Goal: Information Seeking & Learning: Learn about a topic

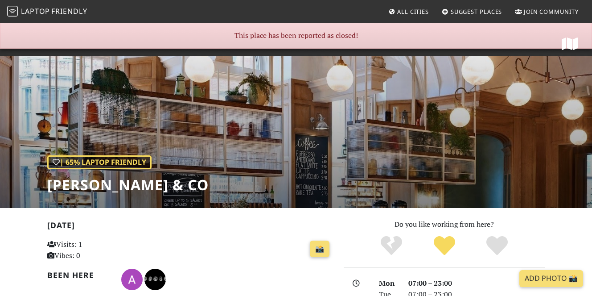
click at [356, 37] on div "| 65% Laptop Friendly [PERSON_NAME] & Co" at bounding box center [296, 114] width 592 height 185
click at [404, 12] on span "All Cities" at bounding box center [413, 12] width 32 height 8
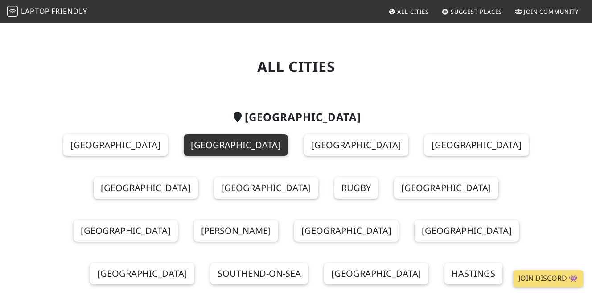
click at [202, 148] on link "London" at bounding box center [236, 144] width 104 height 21
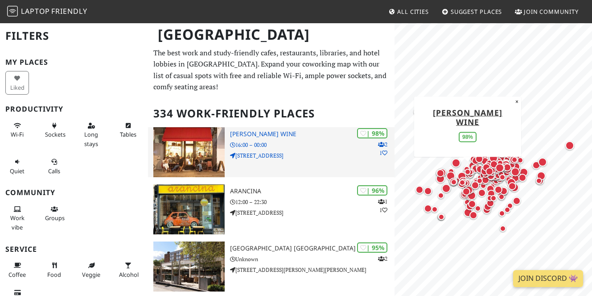
click at [317, 130] on h3 "Franklin's Wine" at bounding box center [312, 134] width 165 height 8
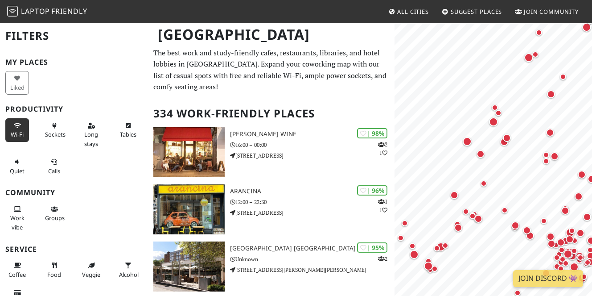
click at [27, 123] on button "Wi-Fi" at bounding box center [17, 130] width 24 height 24
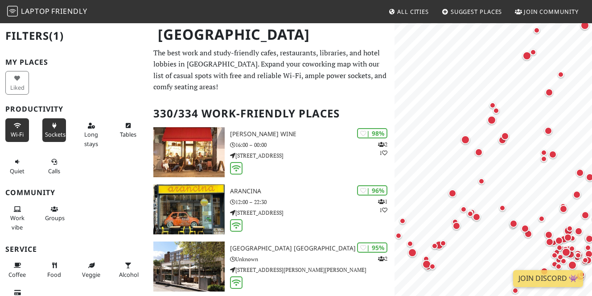
click at [51, 128] on button "Sockets" at bounding box center [54, 130] width 24 height 24
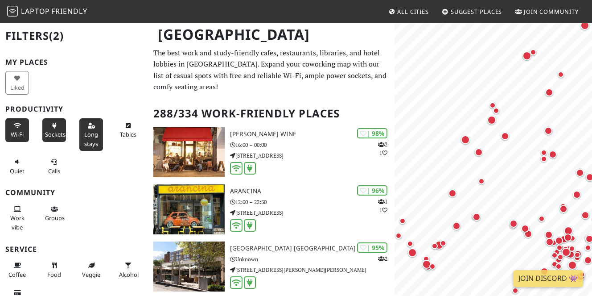
click at [92, 123] on icon at bounding box center [91, 126] width 7 height 6
click at [57, 160] on button "Calls" at bounding box center [54, 166] width 24 height 24
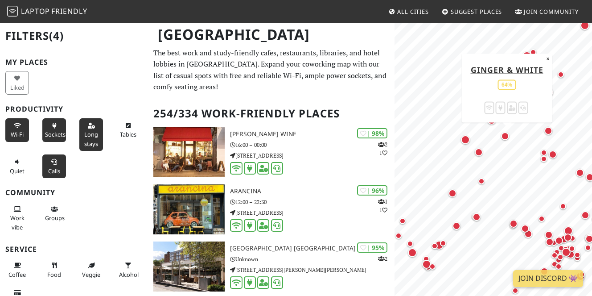
click at [507, 138] on div "Map marker" at bounding box center [505, 136] width 8 height 8
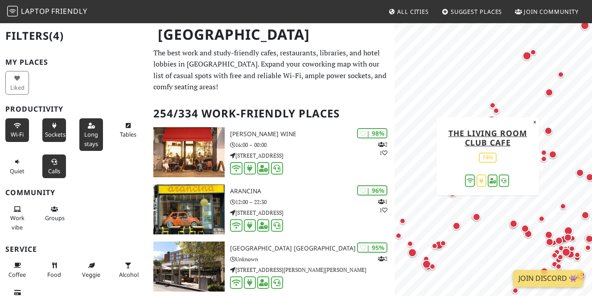
click at [555, 156] on div "Map marker" at bounding box center [553, 154] width 8 height 8
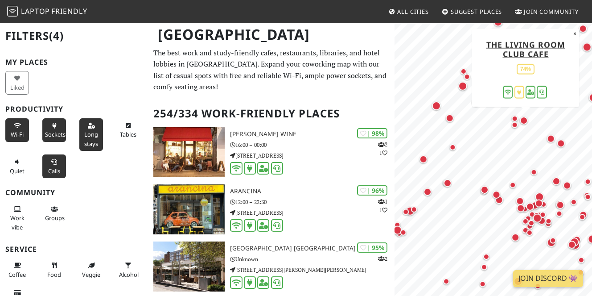
click at [500, 70] on div "© OpenStreetMap contributors | MapLibre The Living Room Club Cafe 74% ×" at bounding box center [494, 170] width 198 height 296
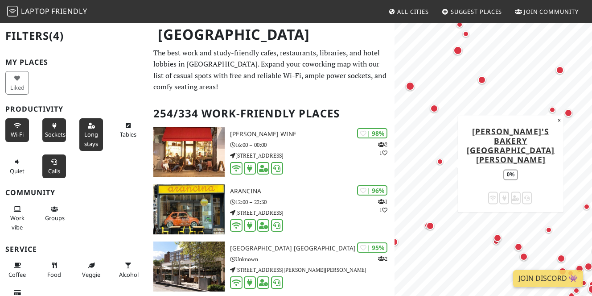
click at [442, 161] on div "Map marker" at bounding box center [440, 161] width 6 height 6
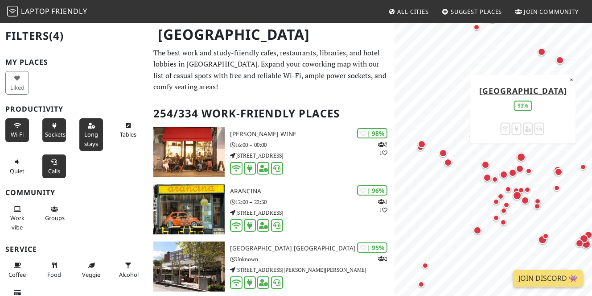
click at [521, 156] on div "Map marker" at bounding box center [521, 156] width 9 height 9
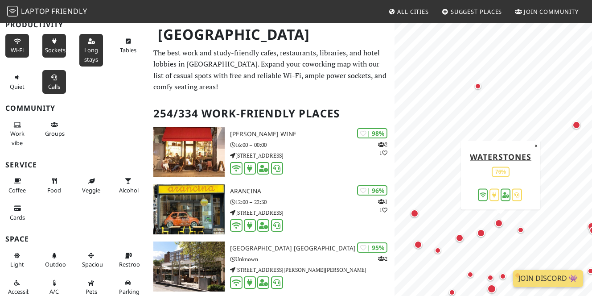
click at [498, 226] on div "Map marker" at bounding box center [499, 223] width 8 height 8
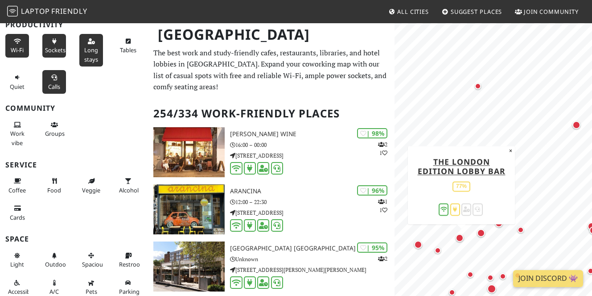
click at [462, 240] on div "Map marker" at bounding box center [460, 238] width 8 height 8
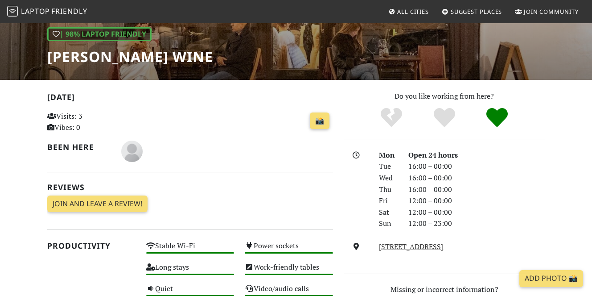
scroll to position [128, 0]
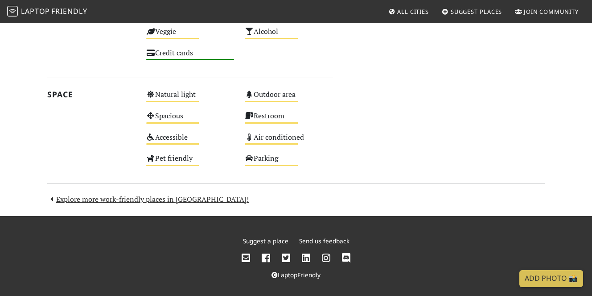
scroll to position [489, 0]
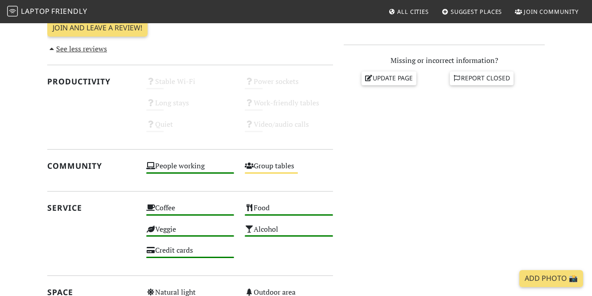
scroll to position [357, 0]
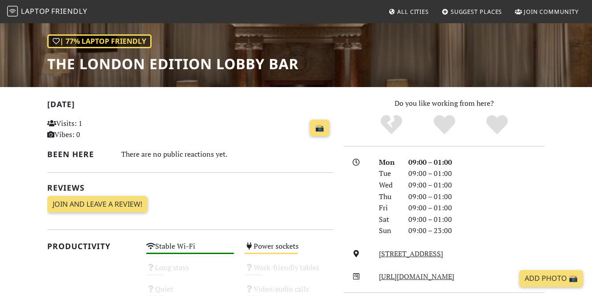
scroll to position [122, 0]
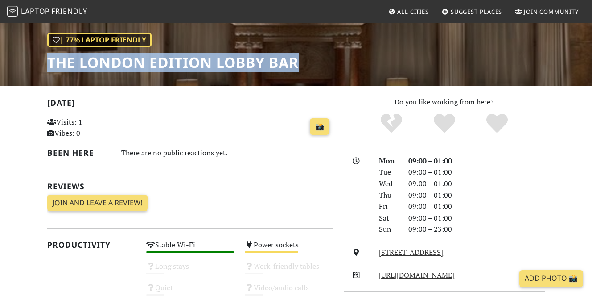
drag, startPoint x: 299, startPoint y: 62, endPoint x: 48, endPoint y: 62, distance: 251.5
click at [48, 62] on h1 "The London EDITION Lobby Bar" at bounding box center [172, 62] width 251 height 17
copy h1 "The London EDITION Lobby Bar"
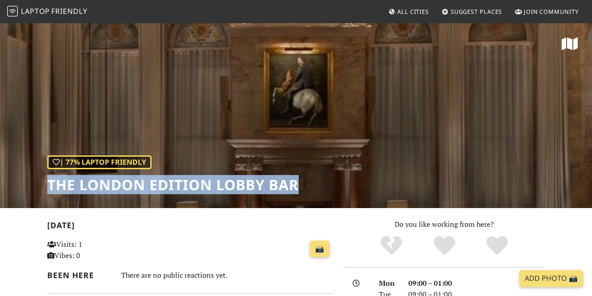
scroll to position [0, 0]
